Goal: Find specific page/section: Find specific page/section

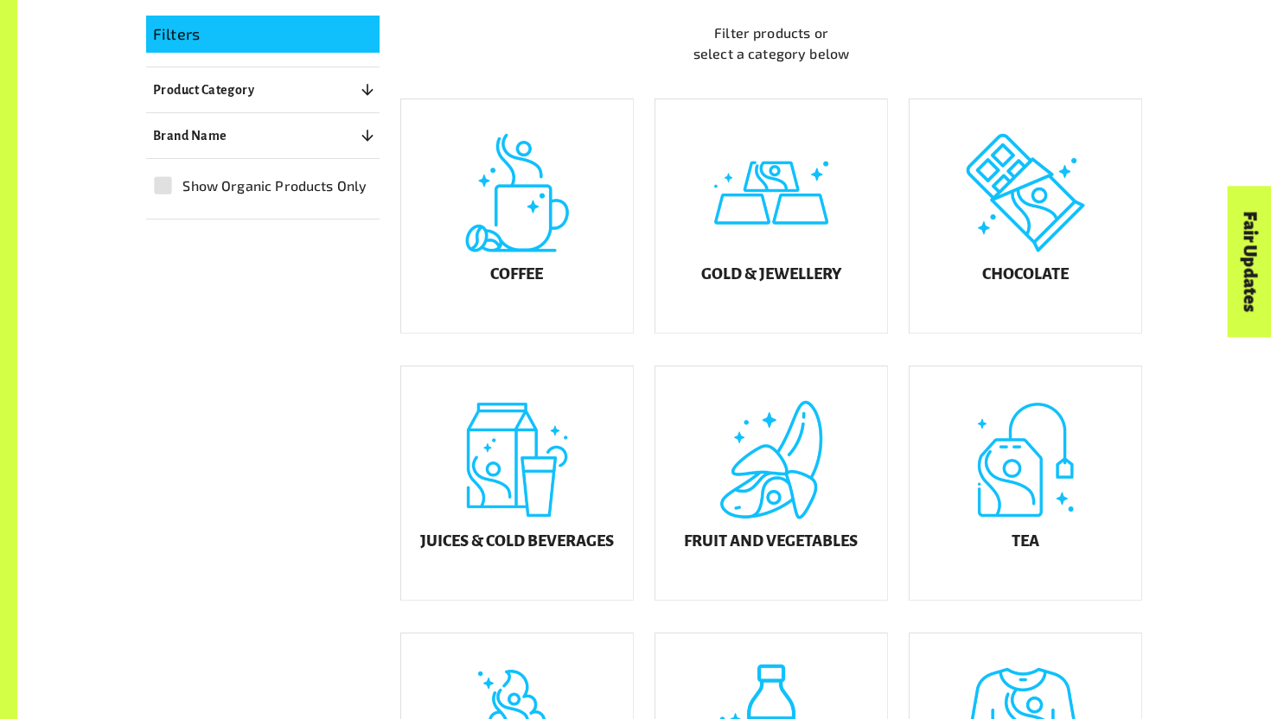
scroll to position [462, 0]
click at [560, 486] on div "Juices & Cold Beverages" at bounding box center [517, 482] width 232 height 233
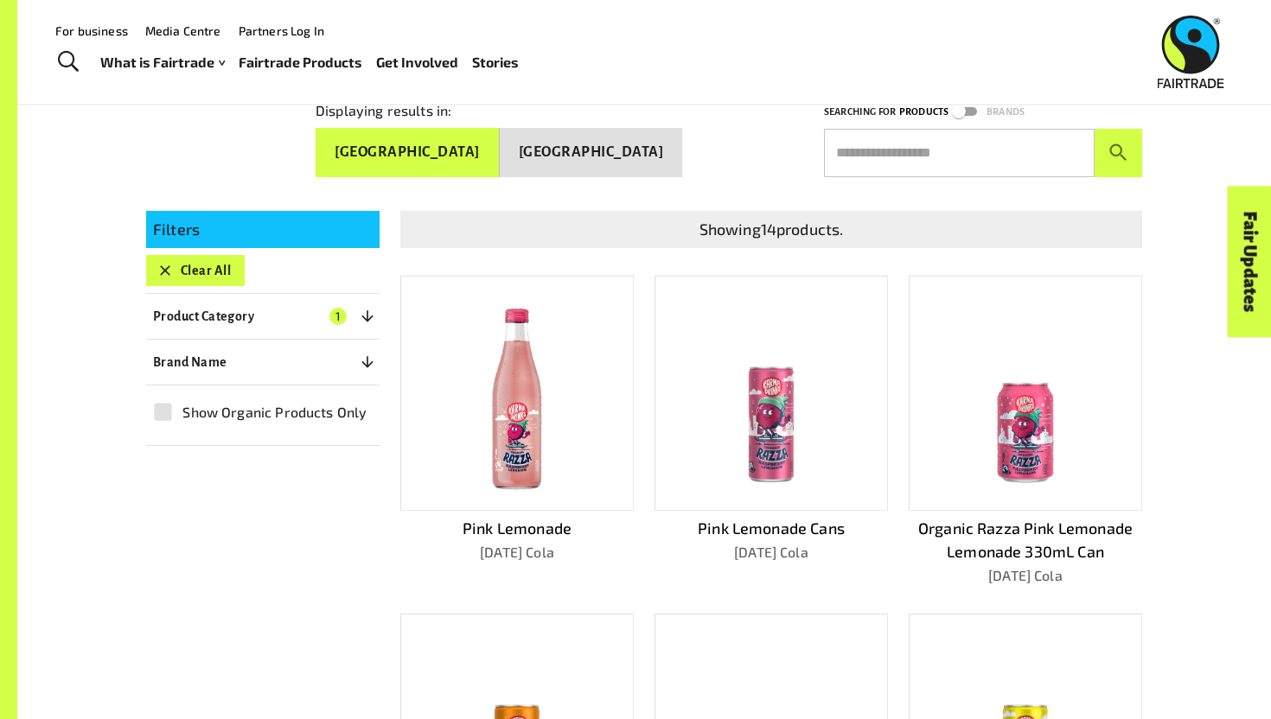
scroll to position [187, 0]
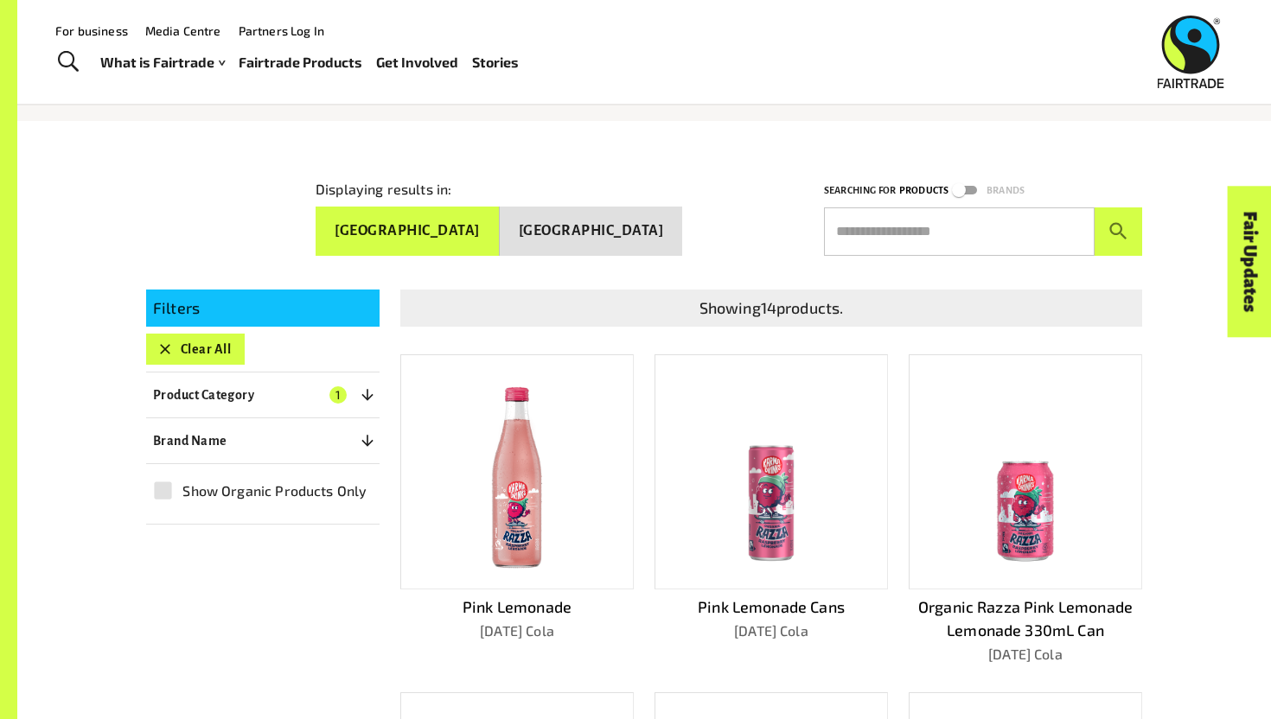
click at [225, 400] on button "Product Category 1" at bounding box center [262, 395] width 233 height 31
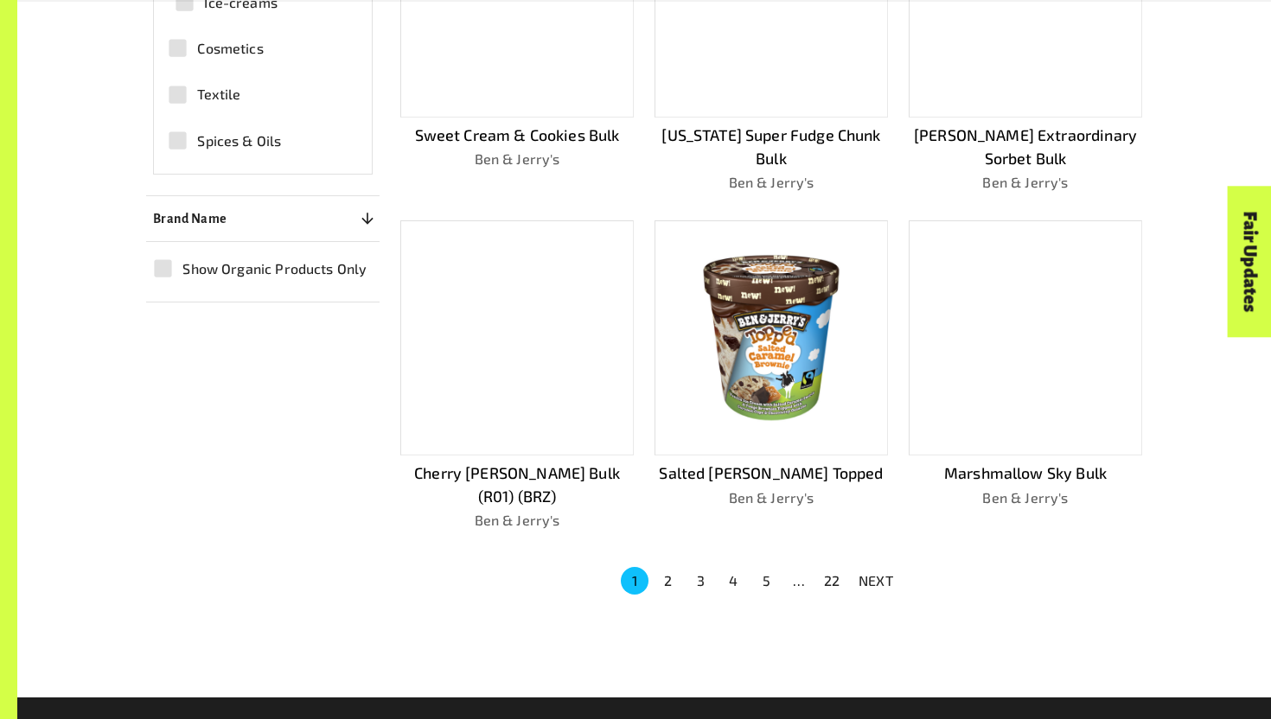
scroll to position [1008, 0]
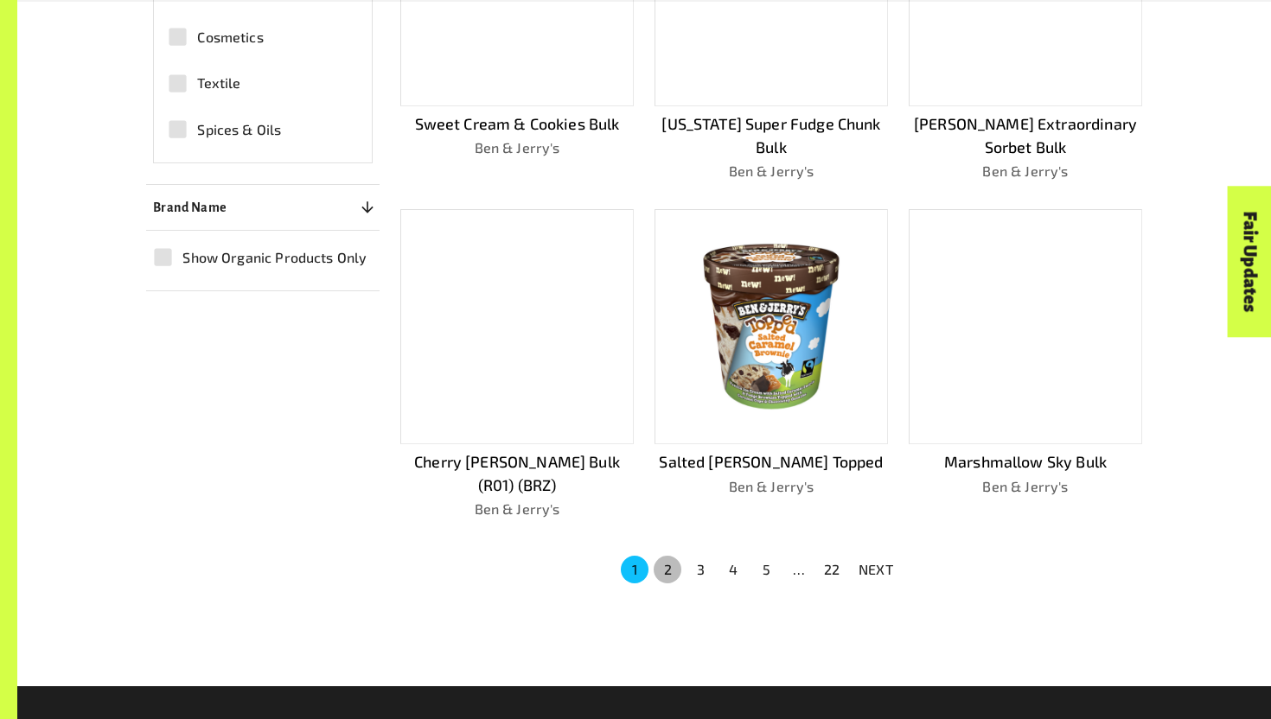
click at [677, 556] on button "2" at bounding box center [668, 570] width 28 height 28
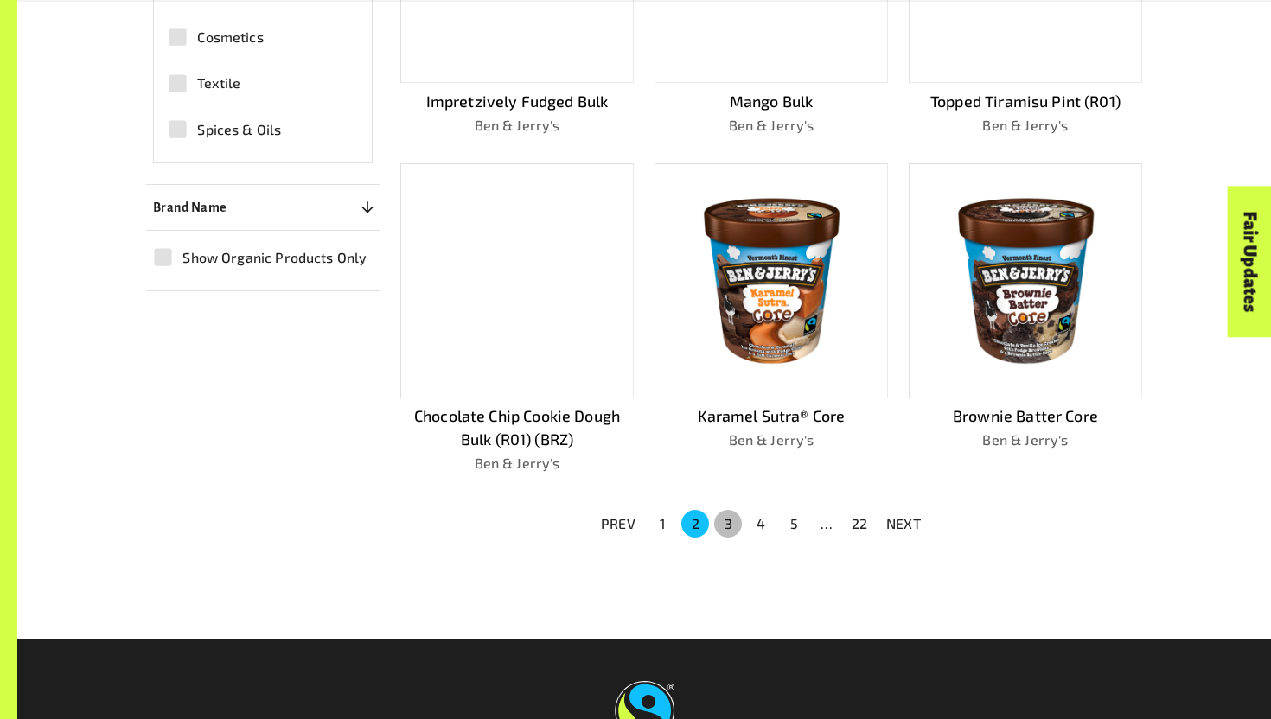
click at [736, 520] on button "3" at bounding box center [728, 524] width 28 height 28
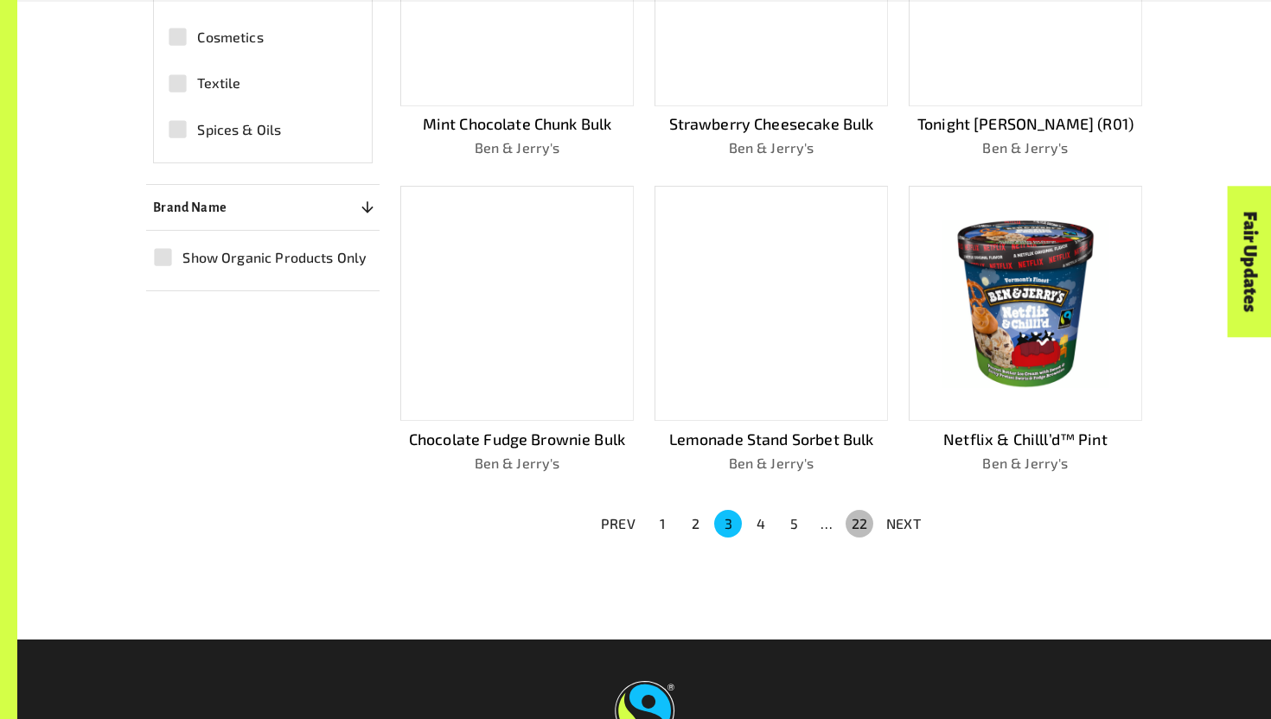
click at [852, 517] on button "22" at bounding box center [859, 524] width 28 height 28
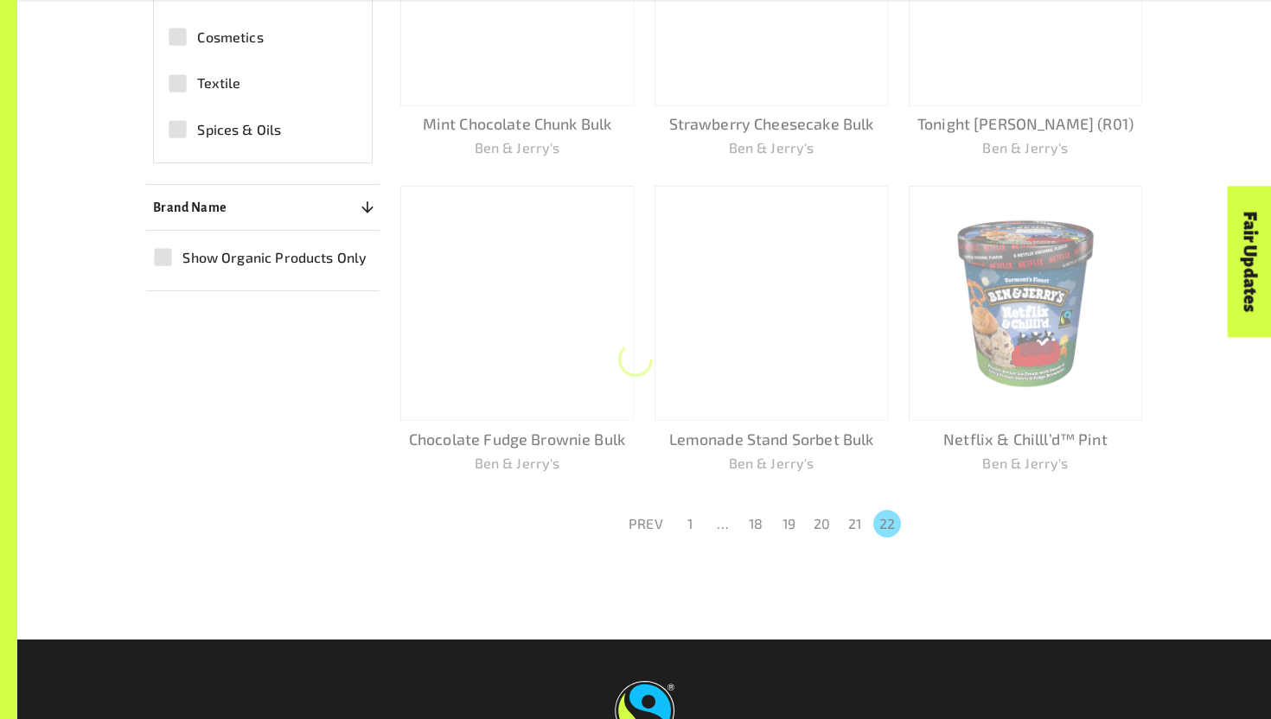
scroll to position [931, 0]
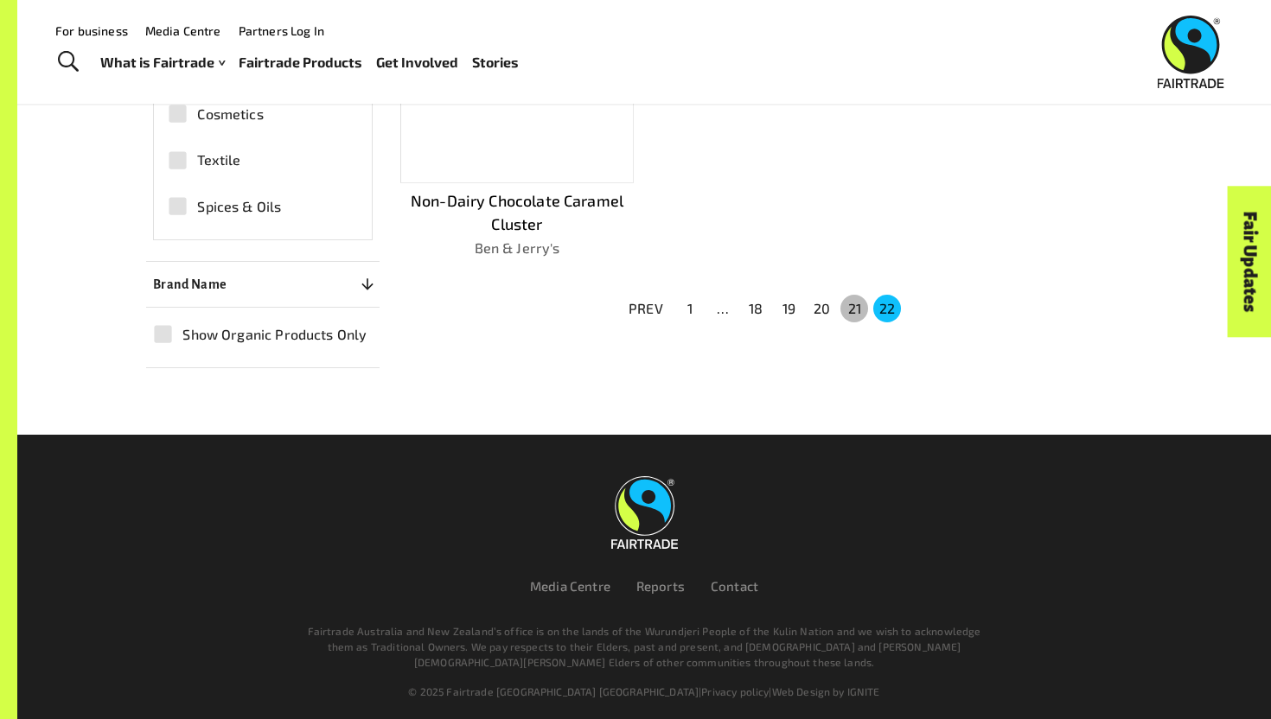
click at [845, 295] on button "21" at bounding box center [854, 309] width 28 height 28
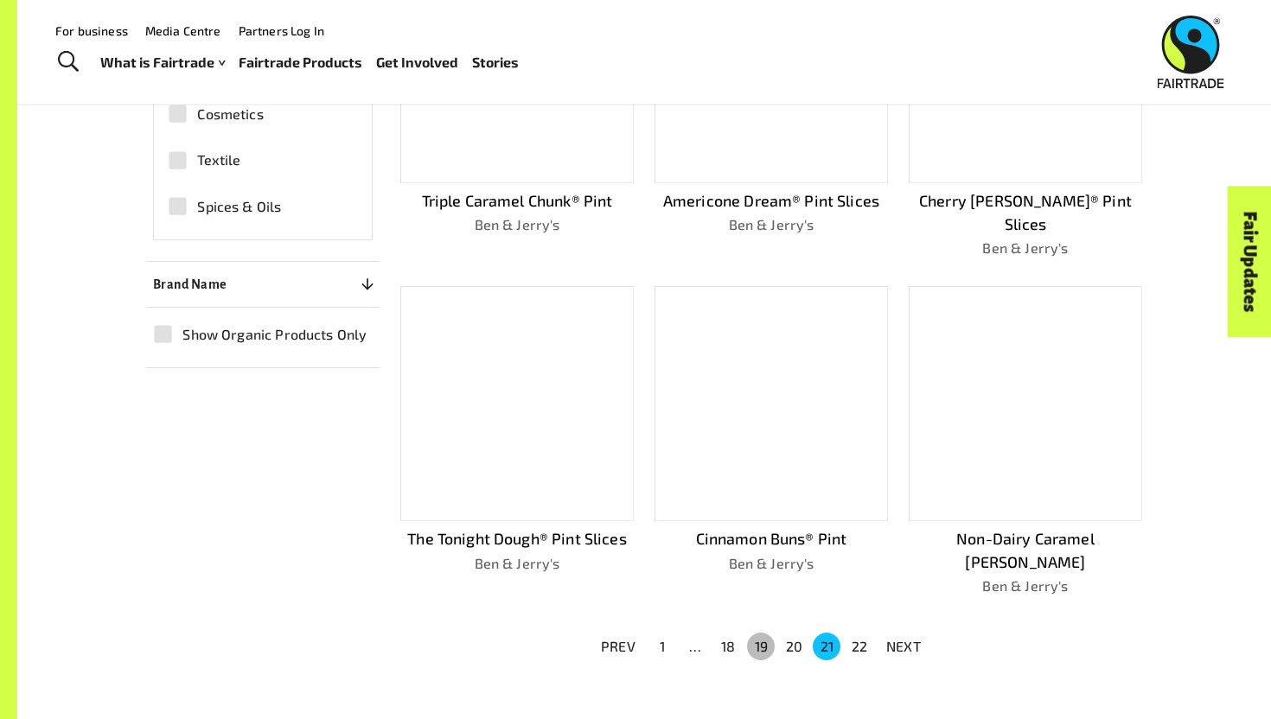
click at [761, 633] on button "19" at bounding box center [761, 647] width 28 height 28
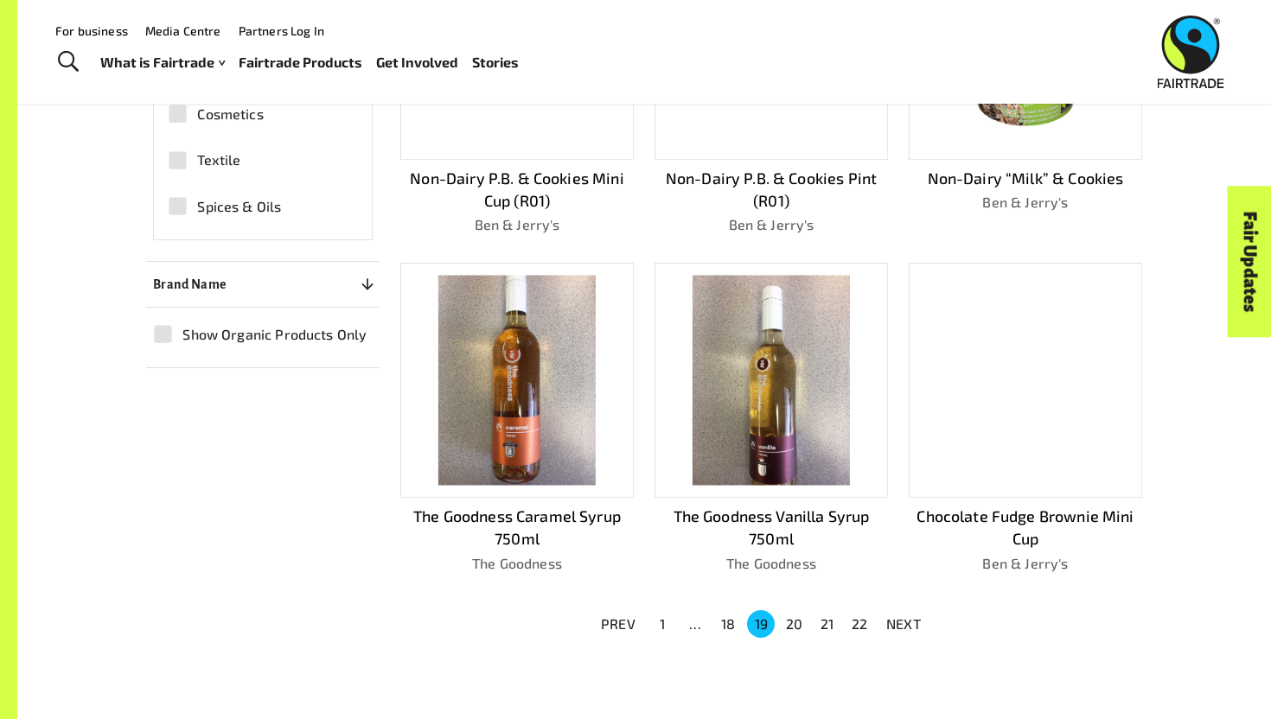
click at [728, 613] on button "18" at bounding box center [728, 624] width 28 height 28
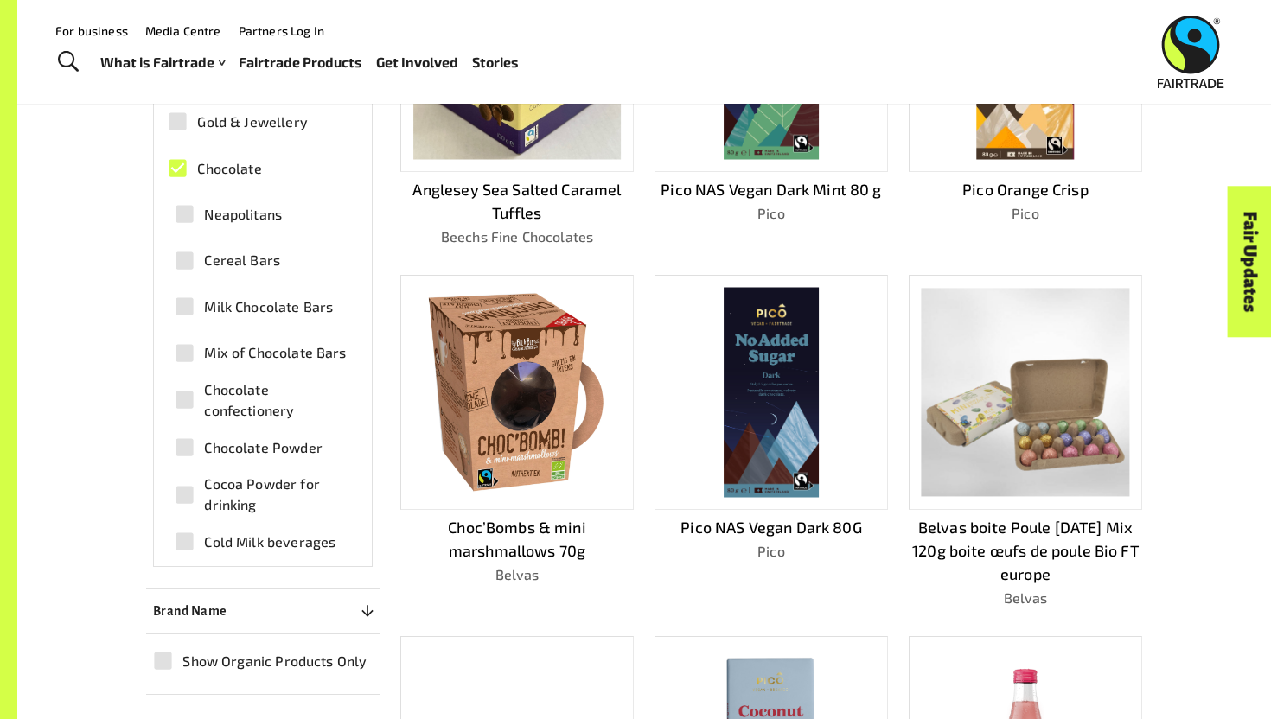
scroll to position [595, 0]
